Goal: Task Accomplishment & Management: Manage account settings

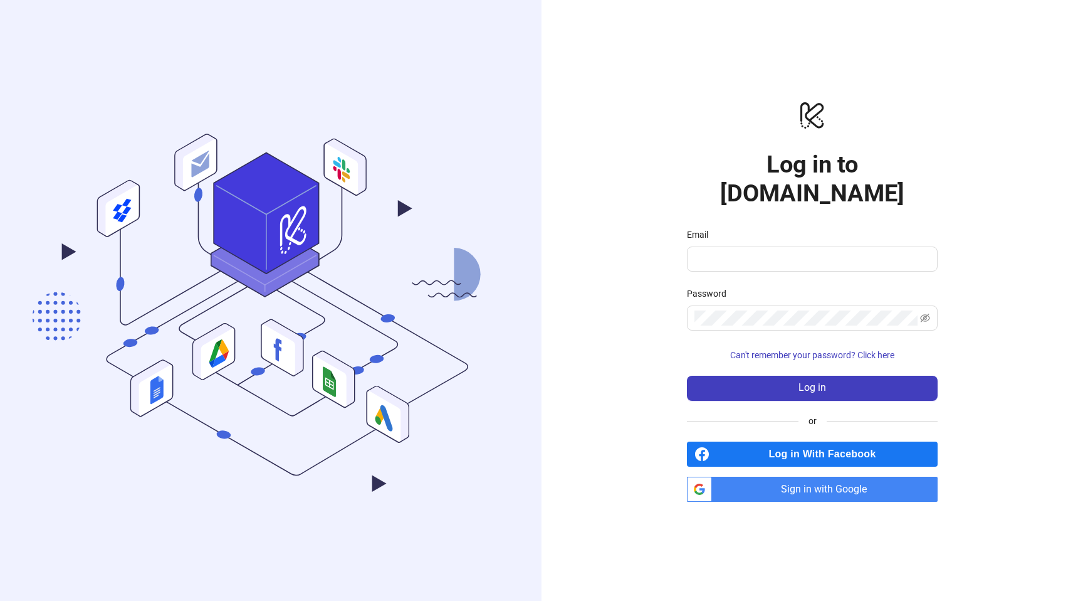
click at [725, 476] on span "Sign in with Google" at bounding box center [827, 488] width 221 height 25
click at [784, 491] on div "logo/logo-mobile Log in to Kitchn.io Email Password Can't remember your passwor…" at bounding box center [813, 300] width 542 height 601
click at [784, 483] on span "Sign in with Google" at bounding box center [827, 488] width 221 height 25
click at [787, 256] on form "Email Password Can't remember your password? Click here Log in" at bounding box center [812, 314] width 251 height 173
click at [786, 253] on span at bounding box center [812, 258] width 251 height 25
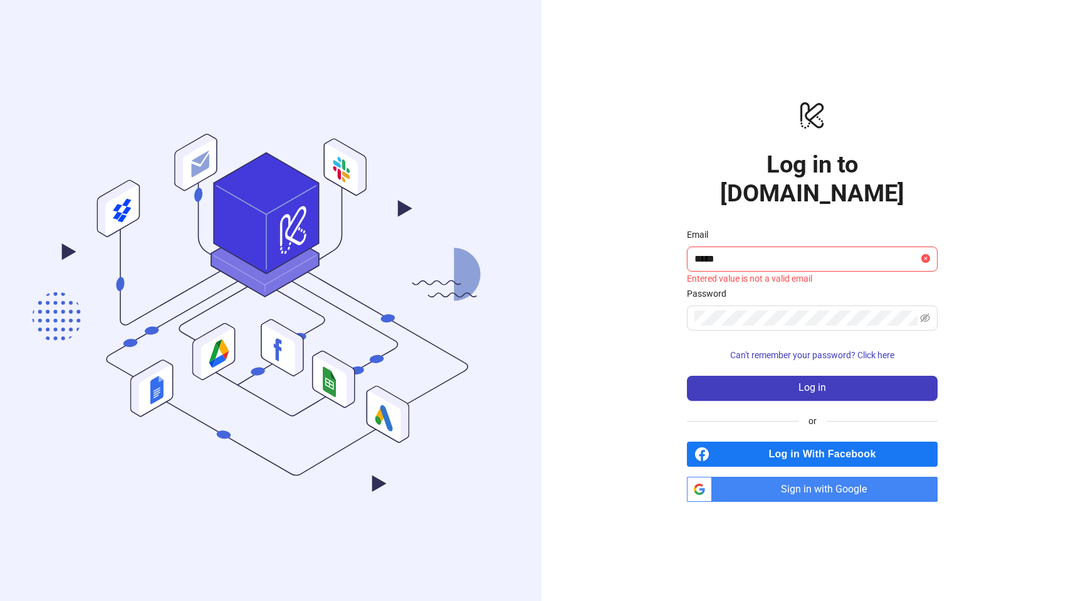
type input "**********"
click at [918, 310] on div at bounding box center [918, 310] width 0 height 0
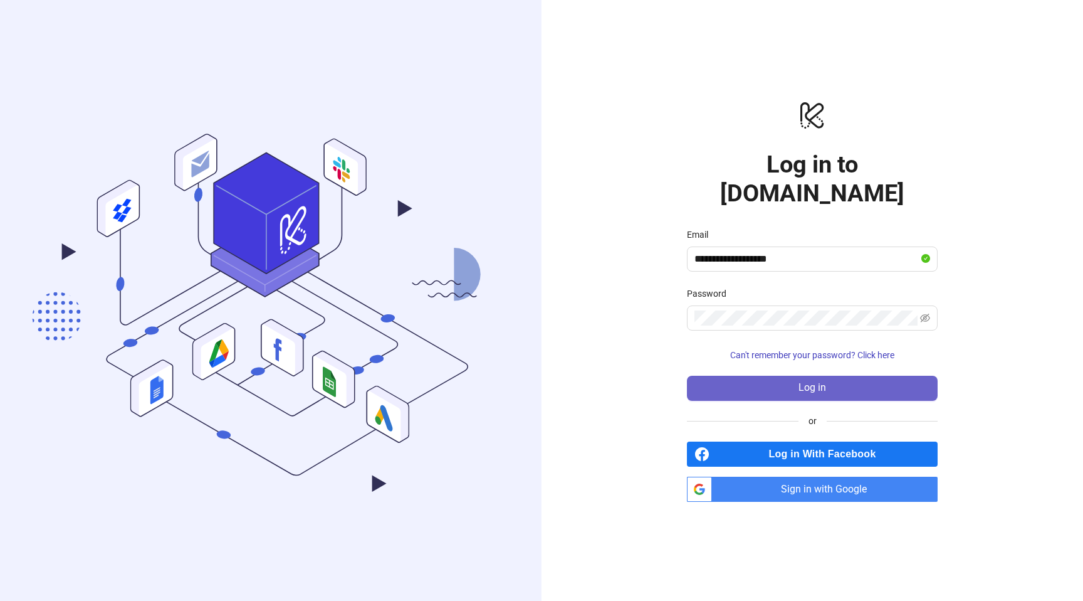
click at [762, 376] on button "Log in" at bounding box center [812, 388] width 251 height 25
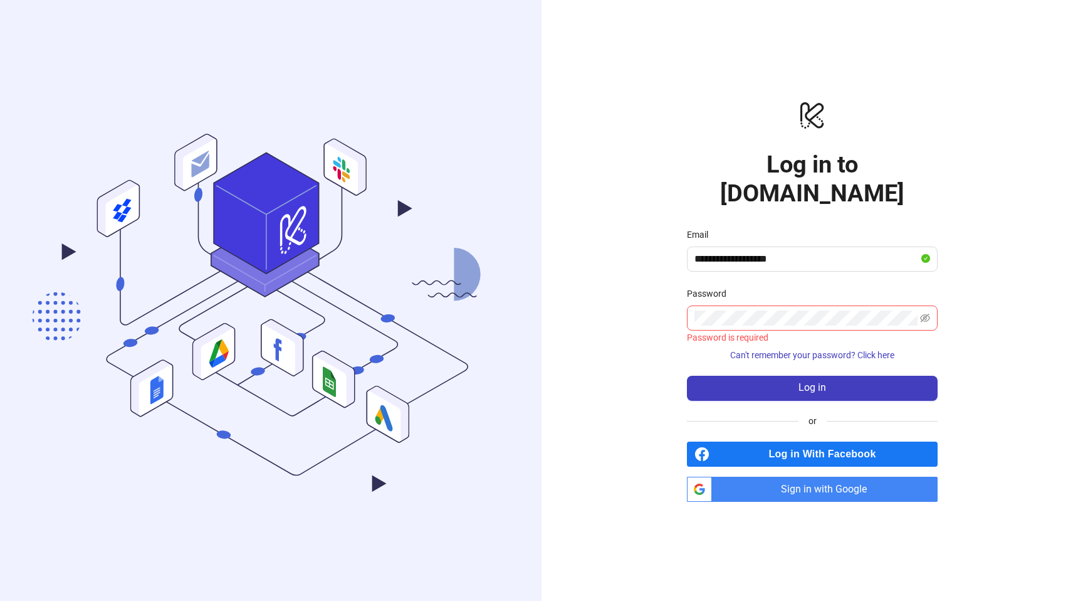
click at [767, 476] on span "Sign in with Google" at bounding box center [827, 488] width 221 height 25
